Goal: Find specific page/section: Find specific page/section

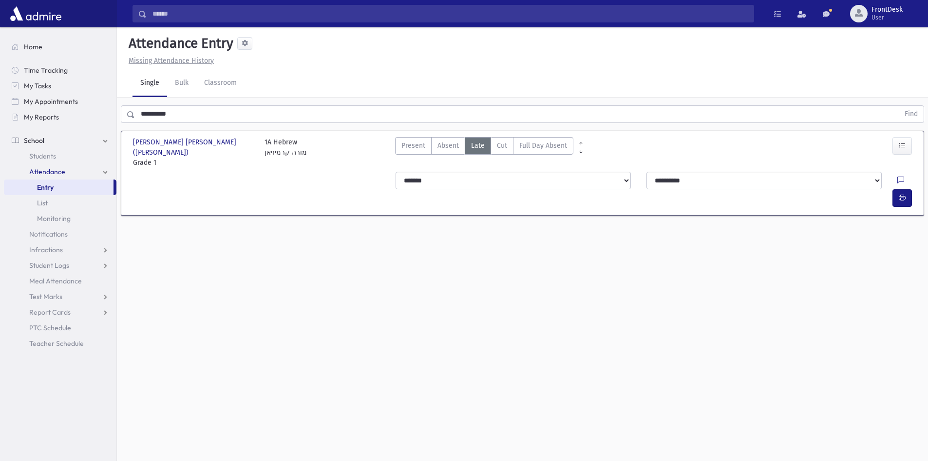
scroll to position [22, 0]
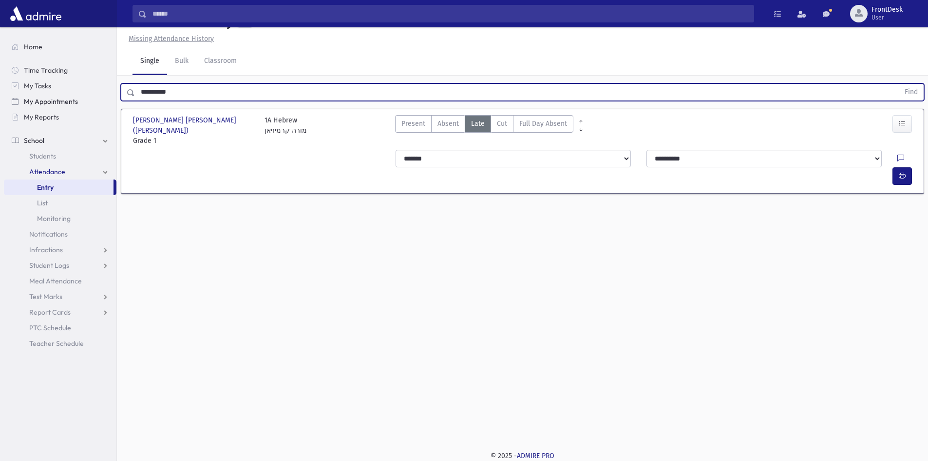
drag, startPoint x: 188, startPoint y: 97, endPoint x: 107, endPoint y: 107, distance: 81.0
click at [111, 105] on div "Search Results Students" at bounding box center [464, 219] width 928 height 483
click at [53, 150] on link "Students" at bounding box center [60, 156] width 113 height 16
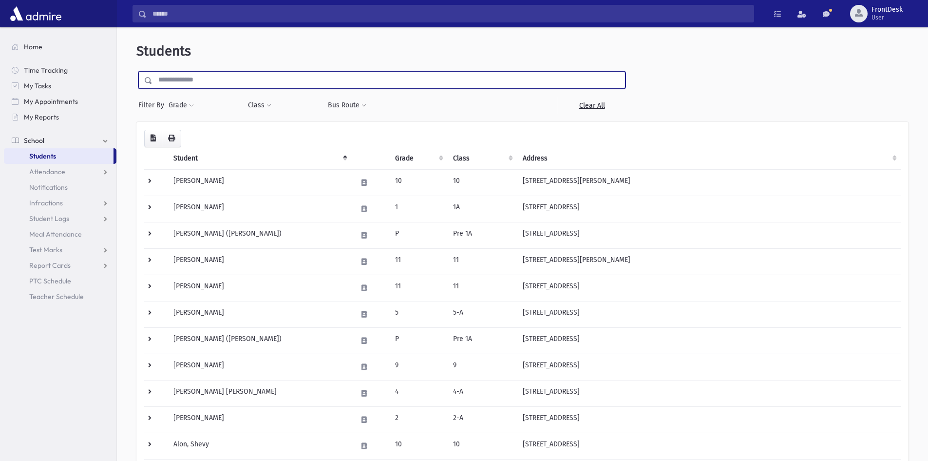
click at [167, 78] on input "text" at bounding box center [389, 80] width 473 height 18
type input "*"
type input "*********"
click at [136, 71] on input "submit" at bounding box center [149, 77] width 27 height 13
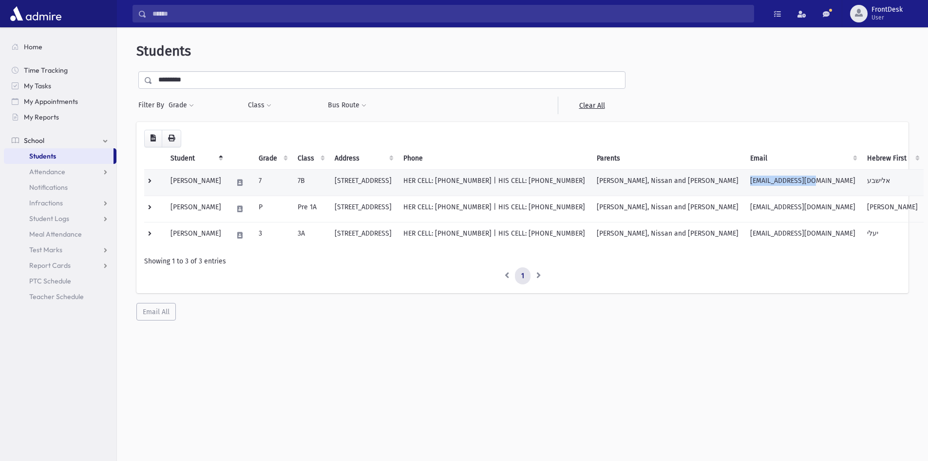
drag, startPoint x: 763, startPoint y: 183, endPoint x: 829, endPoint y: 170, distance: 67.1
click at [831, 184] on td "[EMAIL_ADDRESS][DOMAIN_NAME]" at bounding box center [803, 182] width 117 height 26
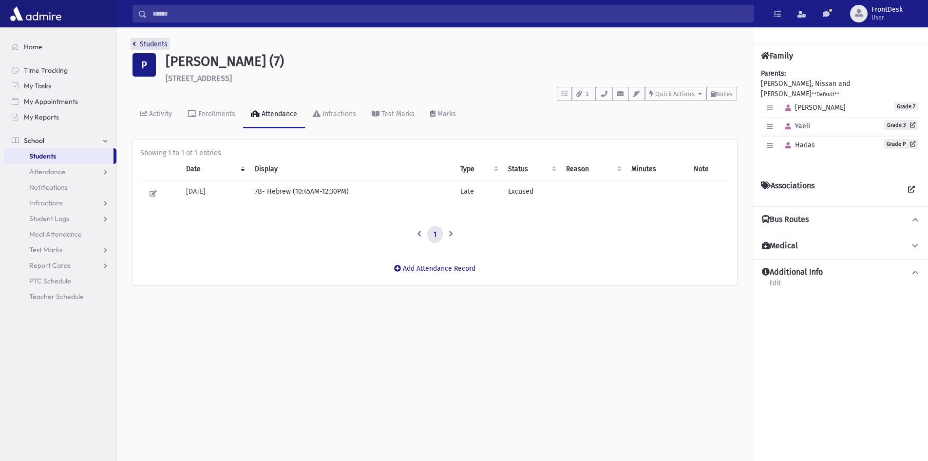
drag, startPoint x: 151, startPoint y: 42, endPoint x: 169, endPoint y: 49, distance: 19.6
click at [151, 42] on link "Students" at bounding box center [150, 44] width 35 height 8
